Goal: Unclear: Browse casually

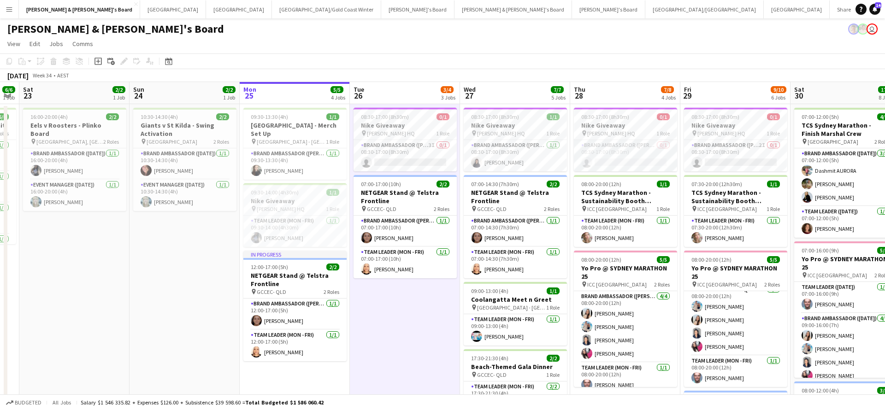
scroll to position [0, 426]
